Goal: Complete application form

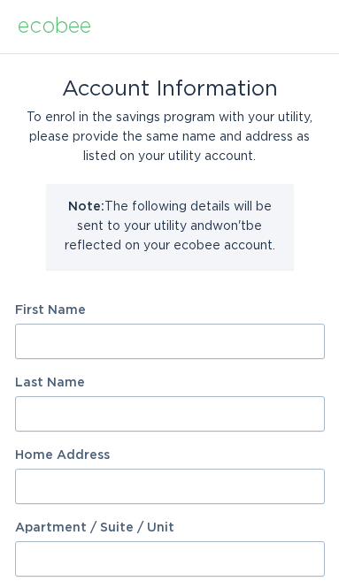
click at [261, 346] on input "First Name" at bounding box center [169, 341] width 309 height 35
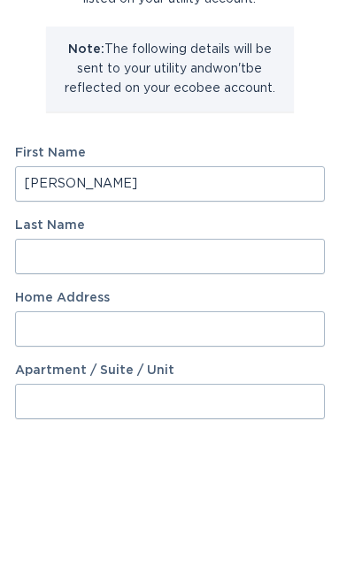
type input "[PERSON_NAME]"
click at [256, 396] on input "Last Name" at bounding box center [169, 413] width 309 height 35
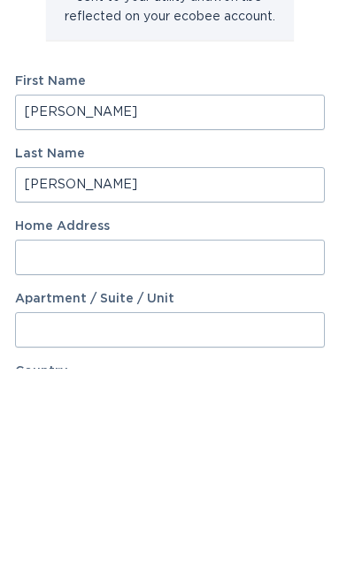
type input "[PERSON_NAME]"
click at [248, 453] on input "Home Address" at bounding box center [169, 470] width 309 height 35
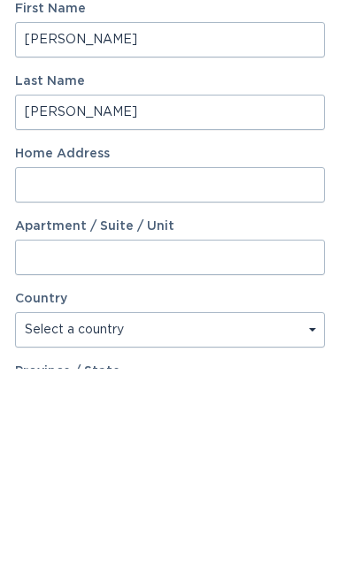
type input "[STREET_ADDRESS]"
select select "US"
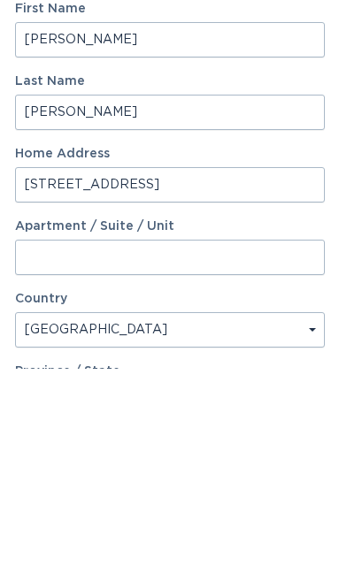
type input "[PERSON_NAME]"
type input "43065"
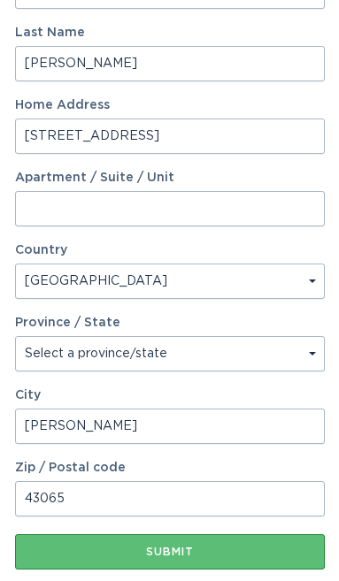
click at [294, 359] on select "Select a province/state [US_STATE] [US_STATE] [US_STATE] [US_STATE] [US_STATE] …" at bounding box center [169, 353] width 309 height 35
select select "OH"
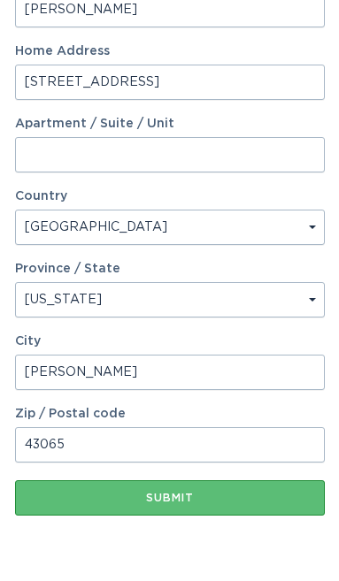
scroll to position [414, 0]
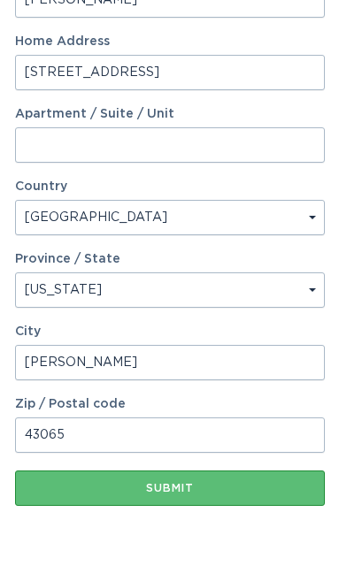
click at [265, 487] on div "Submit" at bounding box center [170, 488] width 292 height 11
